Goal: Task Accomplishment & Management: Use online tool/utility

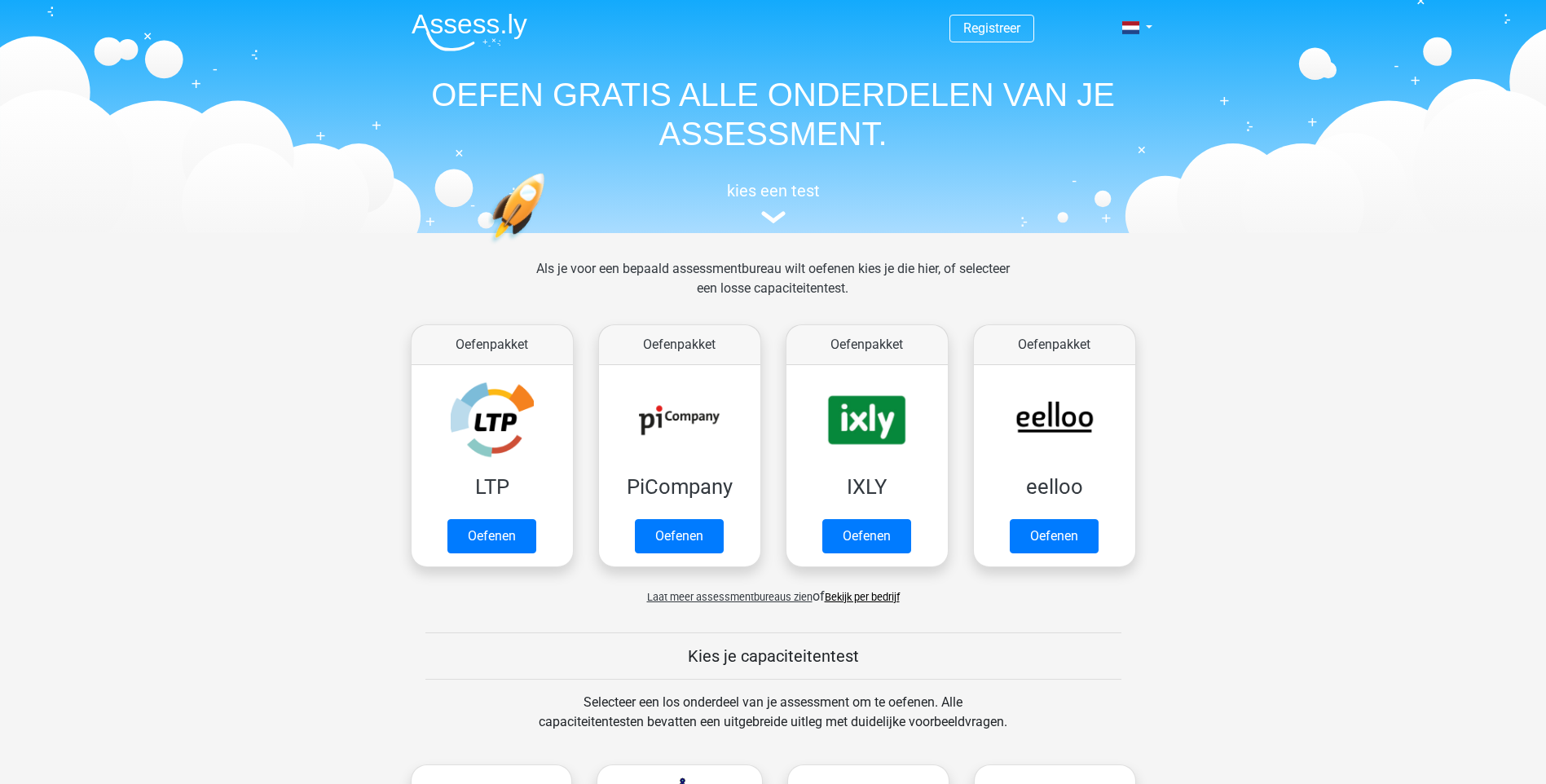
scroll to position [326, 0]
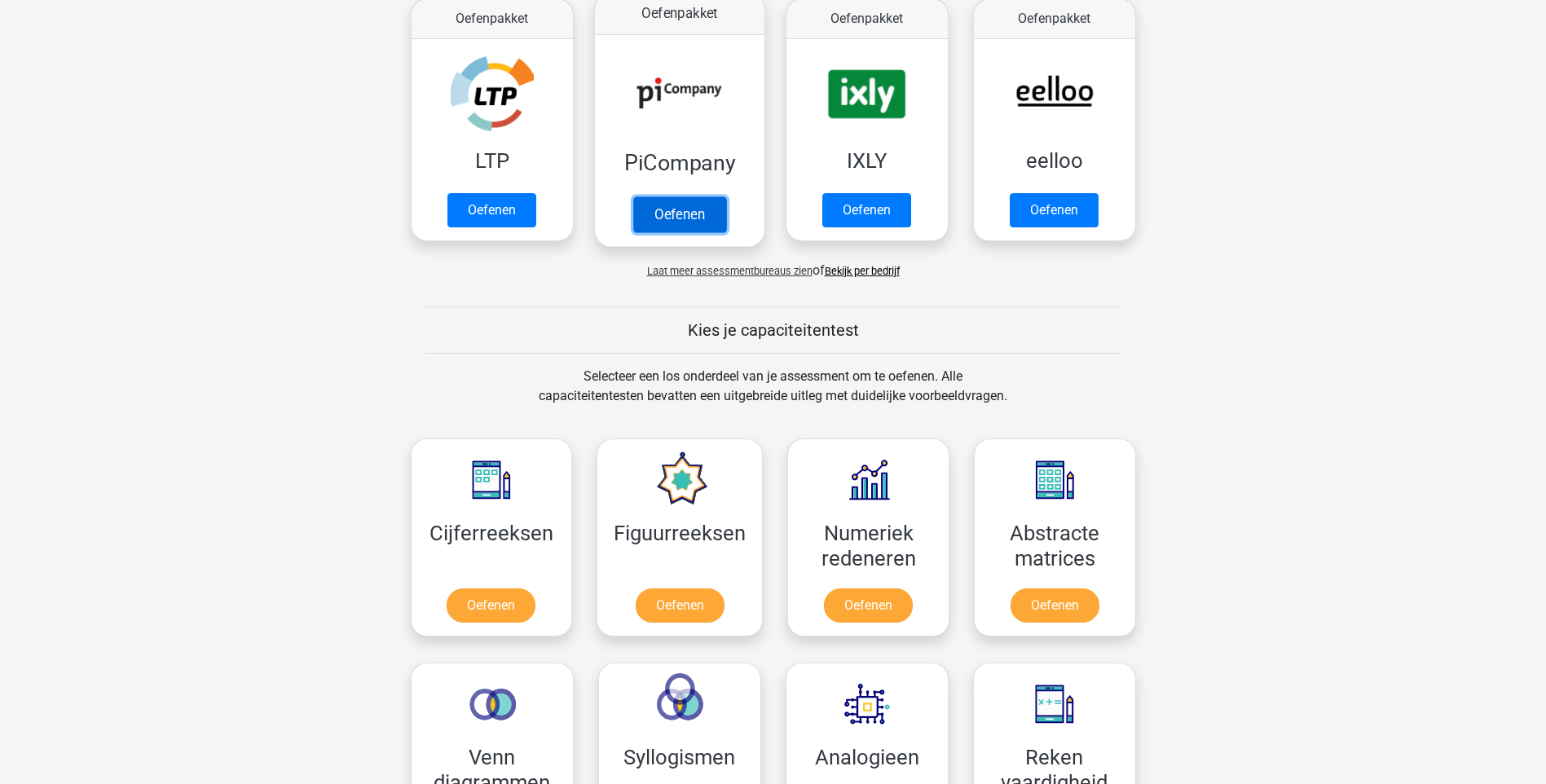
click at [668, 216] on link "Oefenen" at bounding box center [679, 214] width 93 height 36
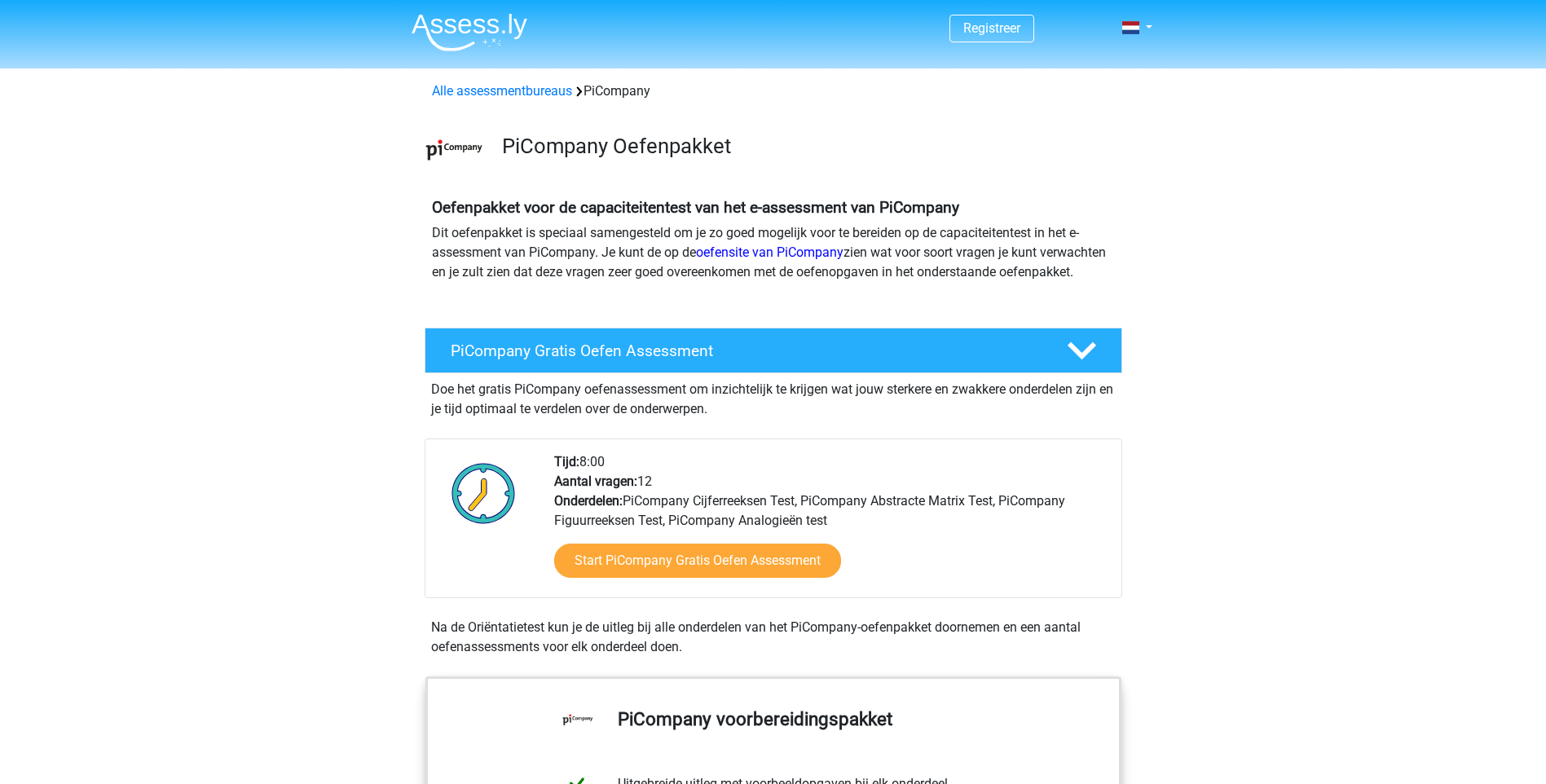
scroll to position [245, 0]
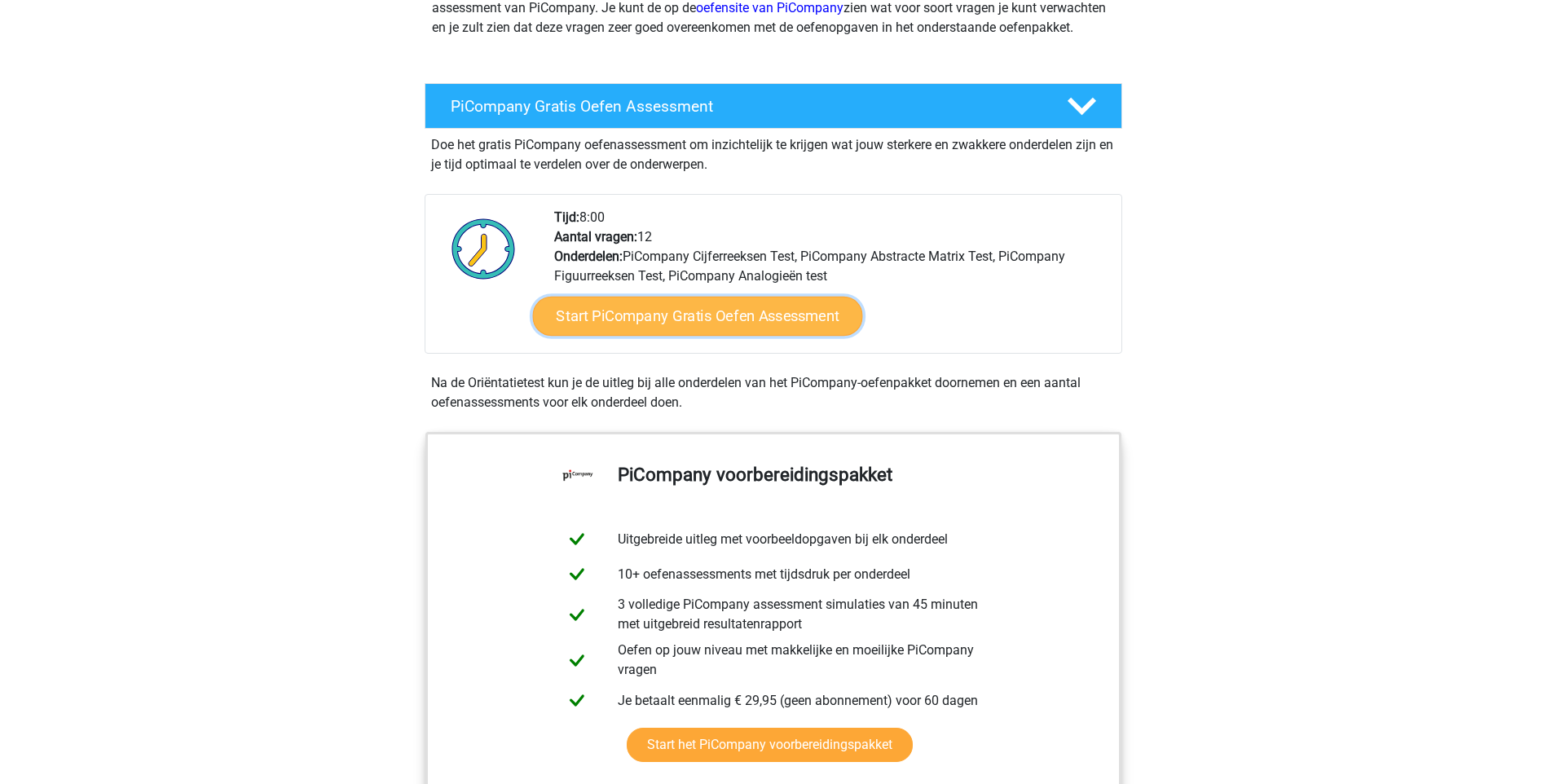
click at [619, 335] on link "Start PiCompany Gratis Oefen Assessment" at bounding box center [697, 316] width 330 height 39
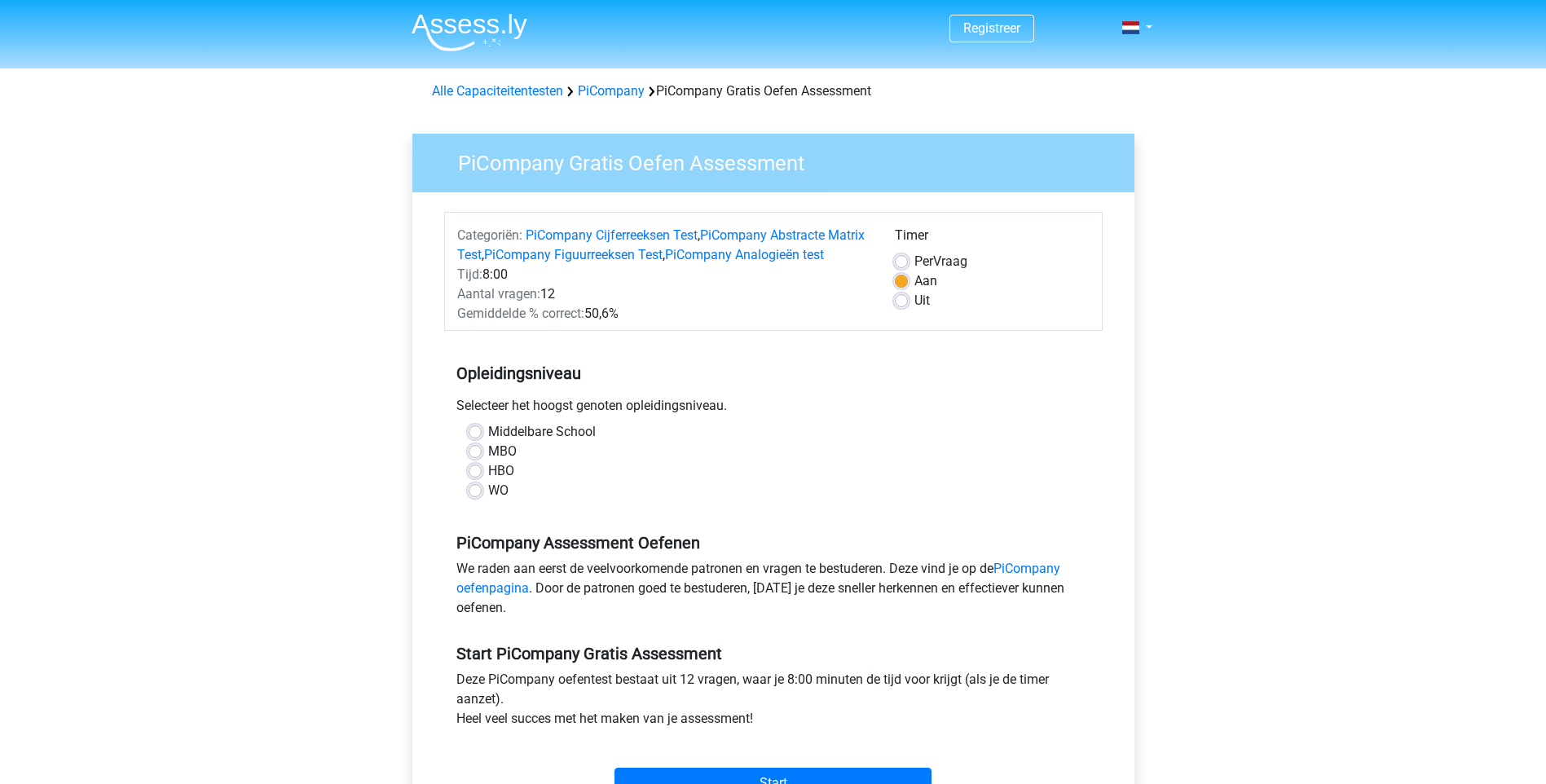
click at [488, 501] on label "WO" at bounding box center [498, 490] width 20 height 19
click at [472, 497] on input "WO" at bounding box center [474, 488] width 13 height 17
radio input "true"
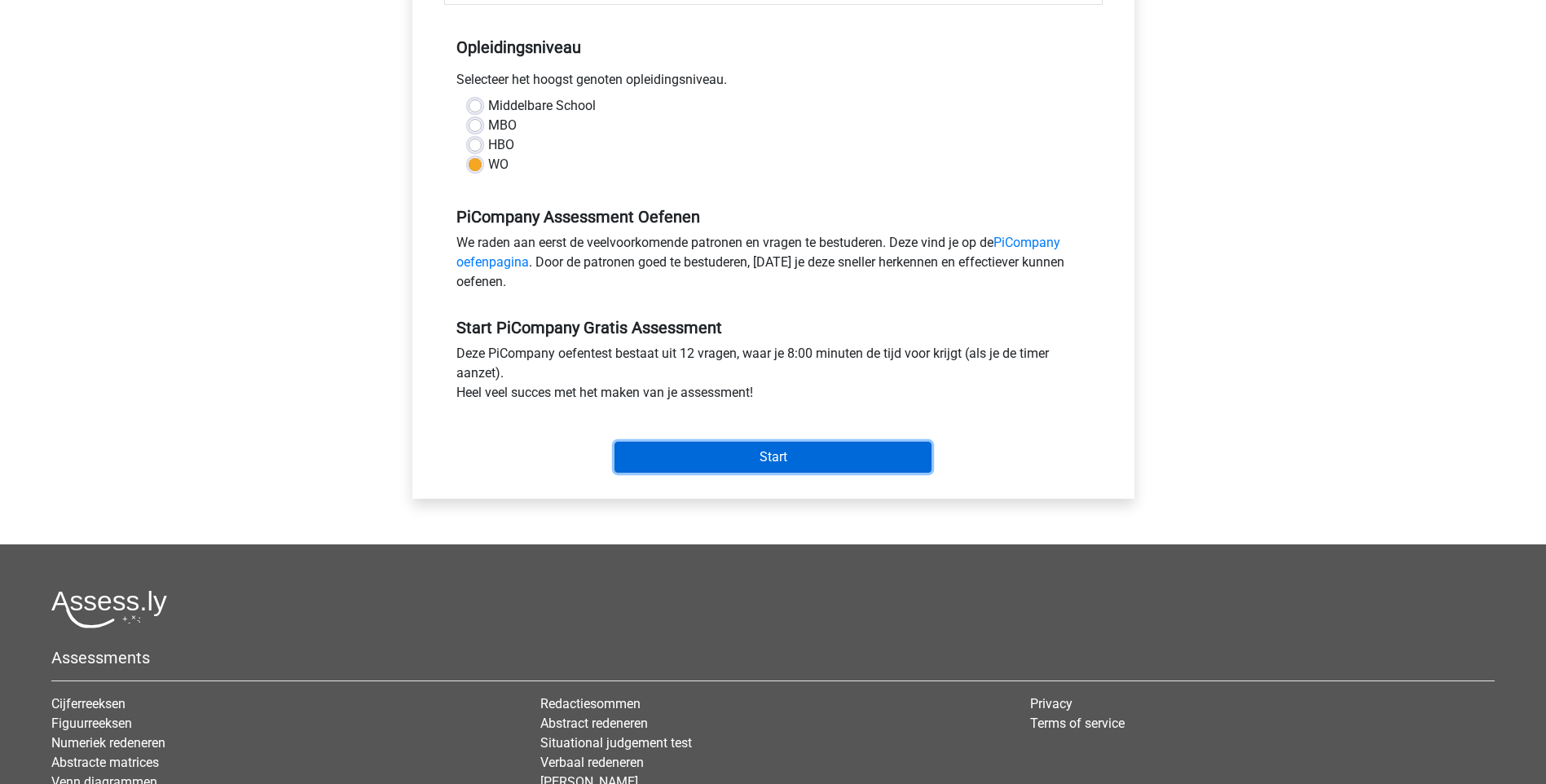
click at [783, 473] on input "Start" at bounding box center [773, 457] width 317 height 31
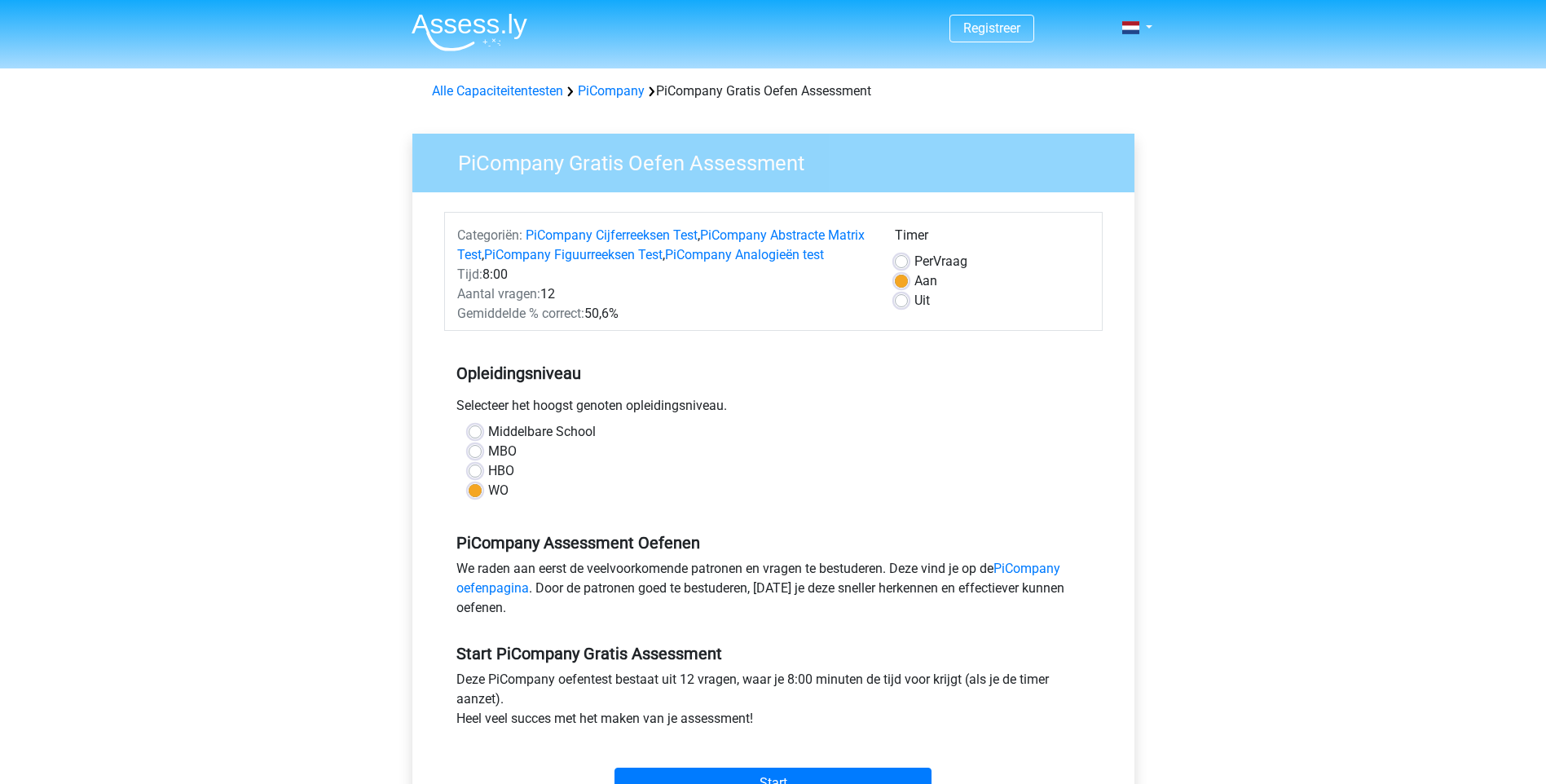
scroll to position [407, 0]
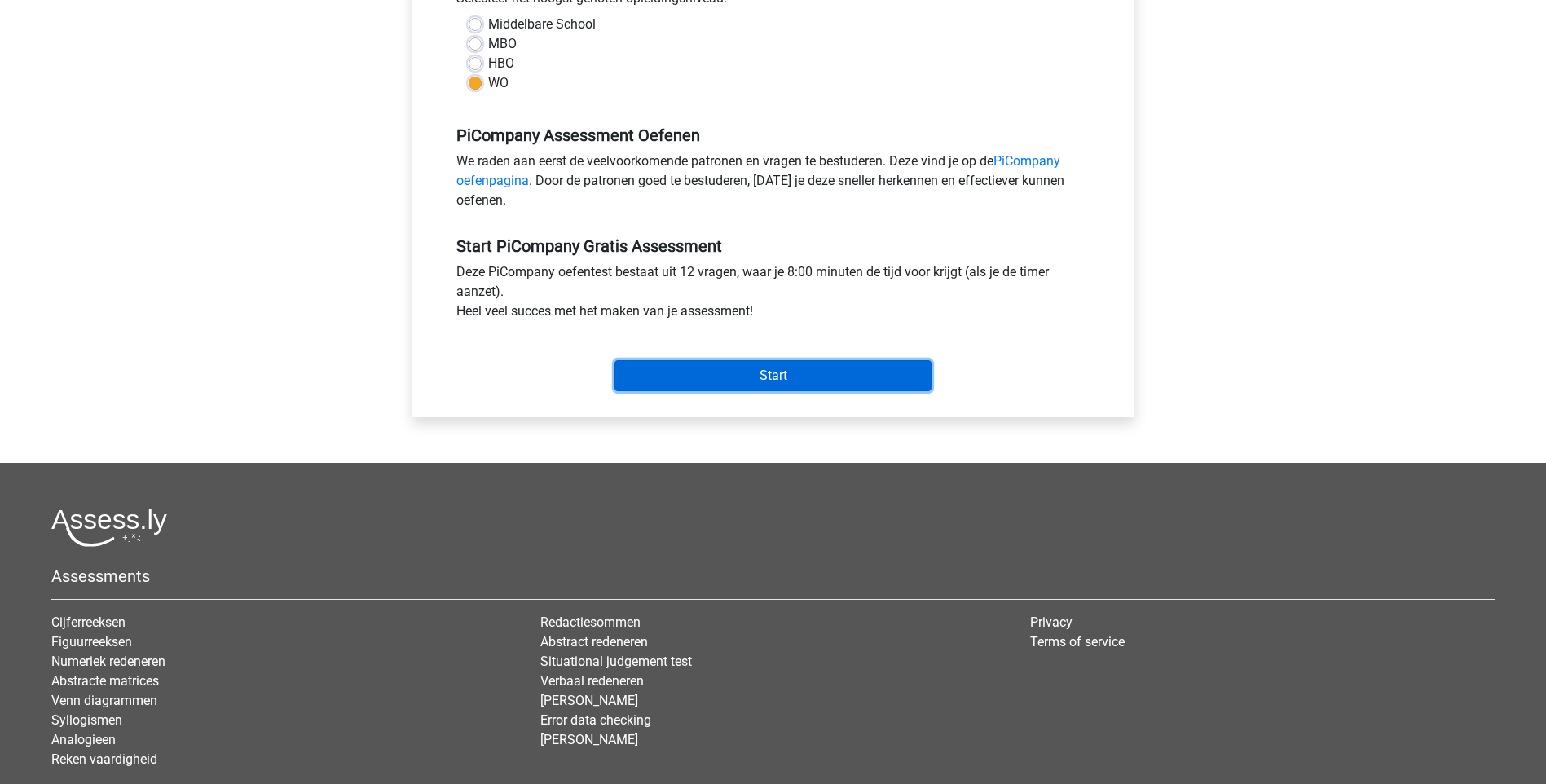
click at [764, 391] on input "Start" at bounding box center [773, 375] width 317 height 31
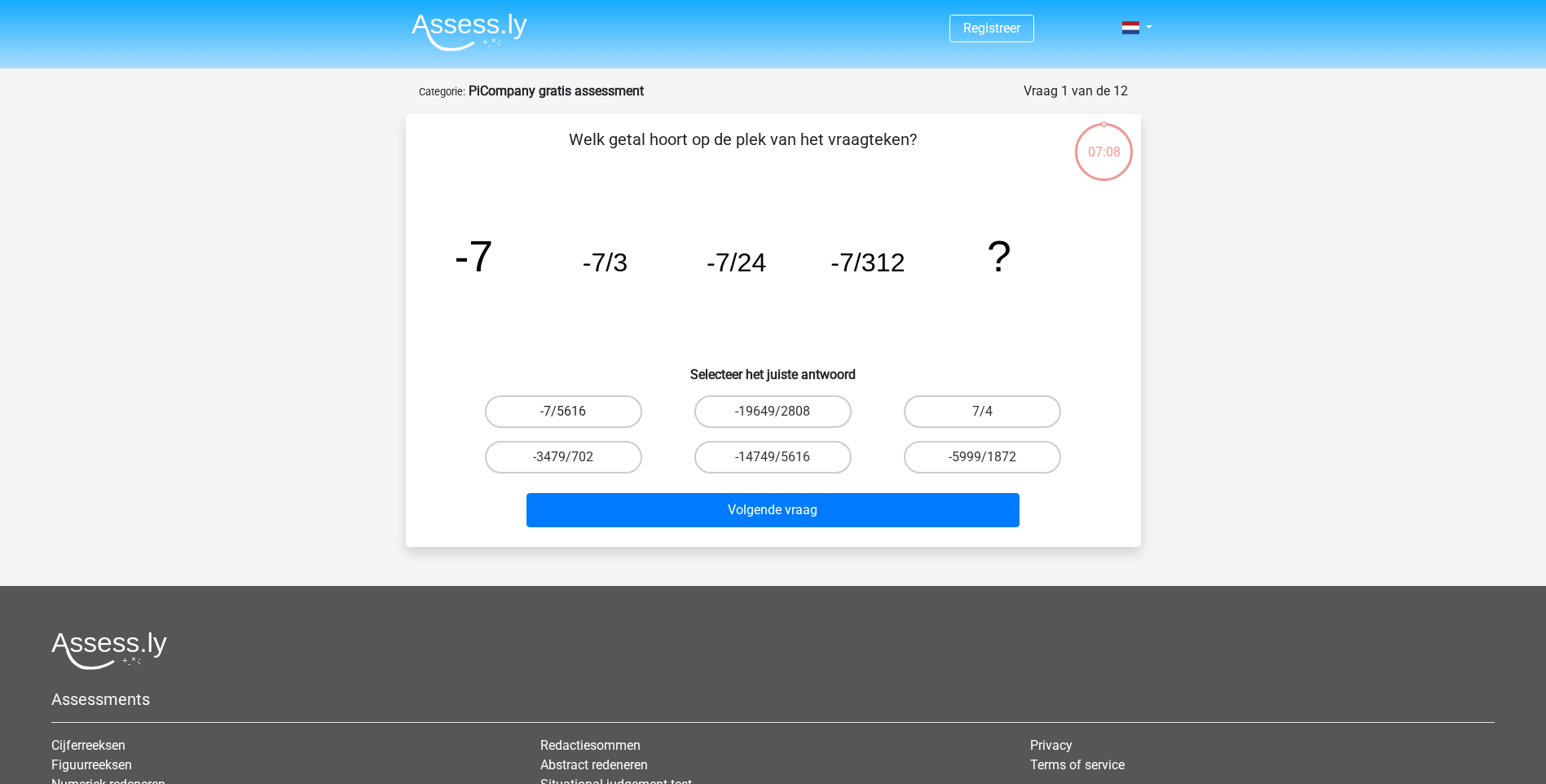
click at [601, 414] on label "-7/5616" at bounding box center [563, 411] width 158 height 33
click at [574, 414] on input "-7/5616" at bounding box center [568, 417] width 11 height 11
radio input "true"
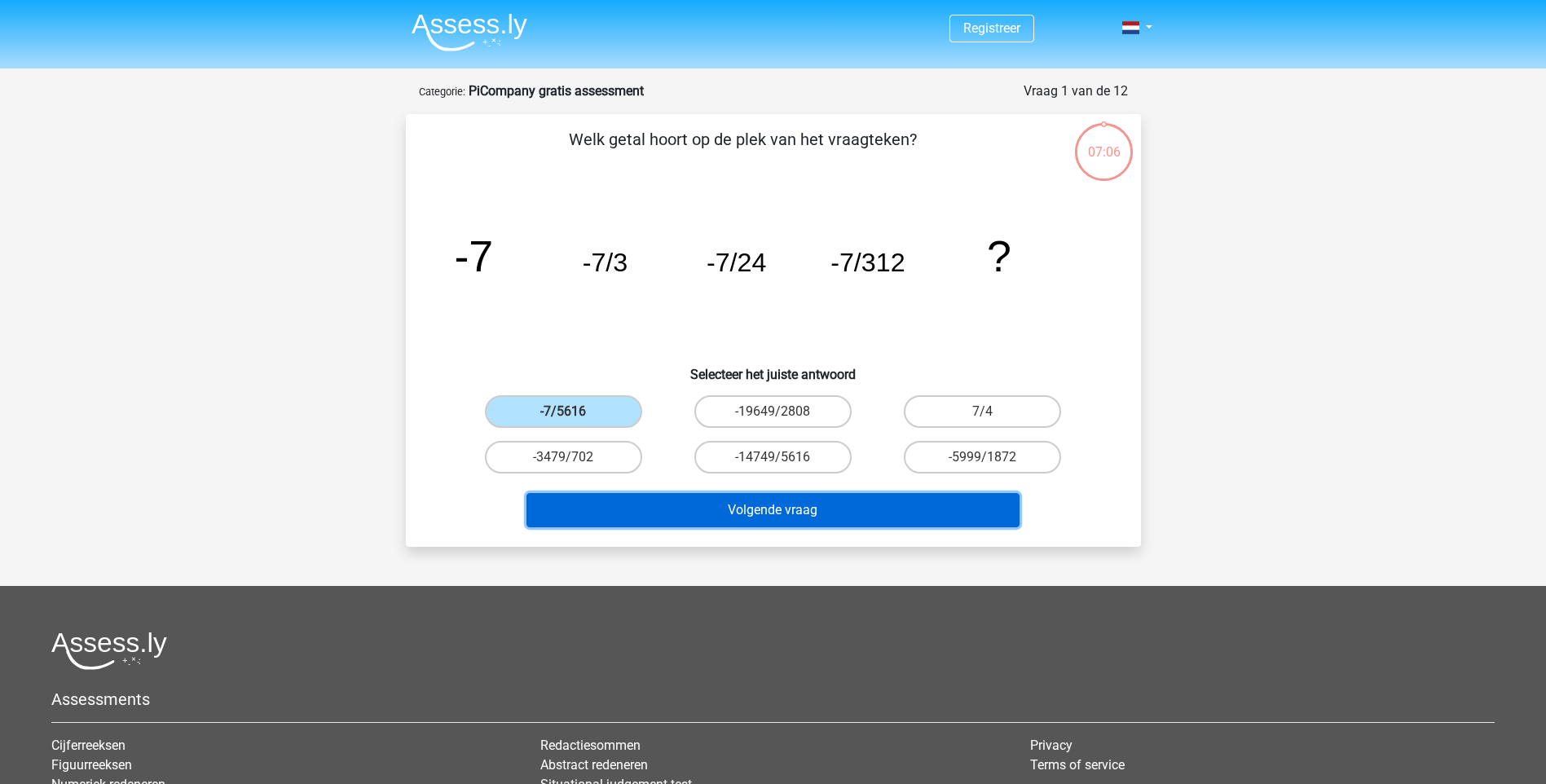
click at [748, 509] on button "Volgende vraag" at bounding box center [773, 509] width 493 height 34
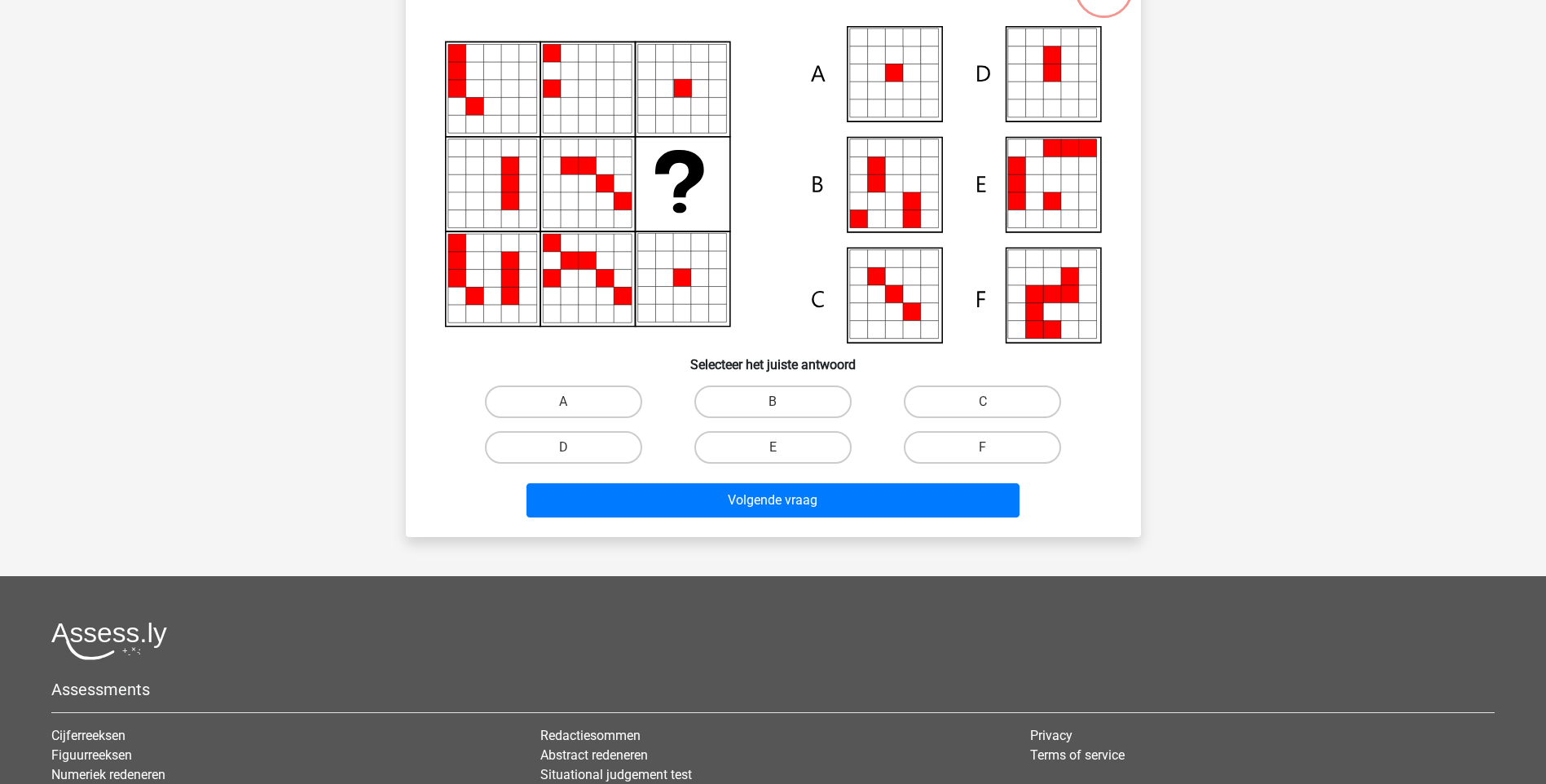
scroll to position [245, 0]
